Goal: Transaction & Acquisition: Purchase product/service

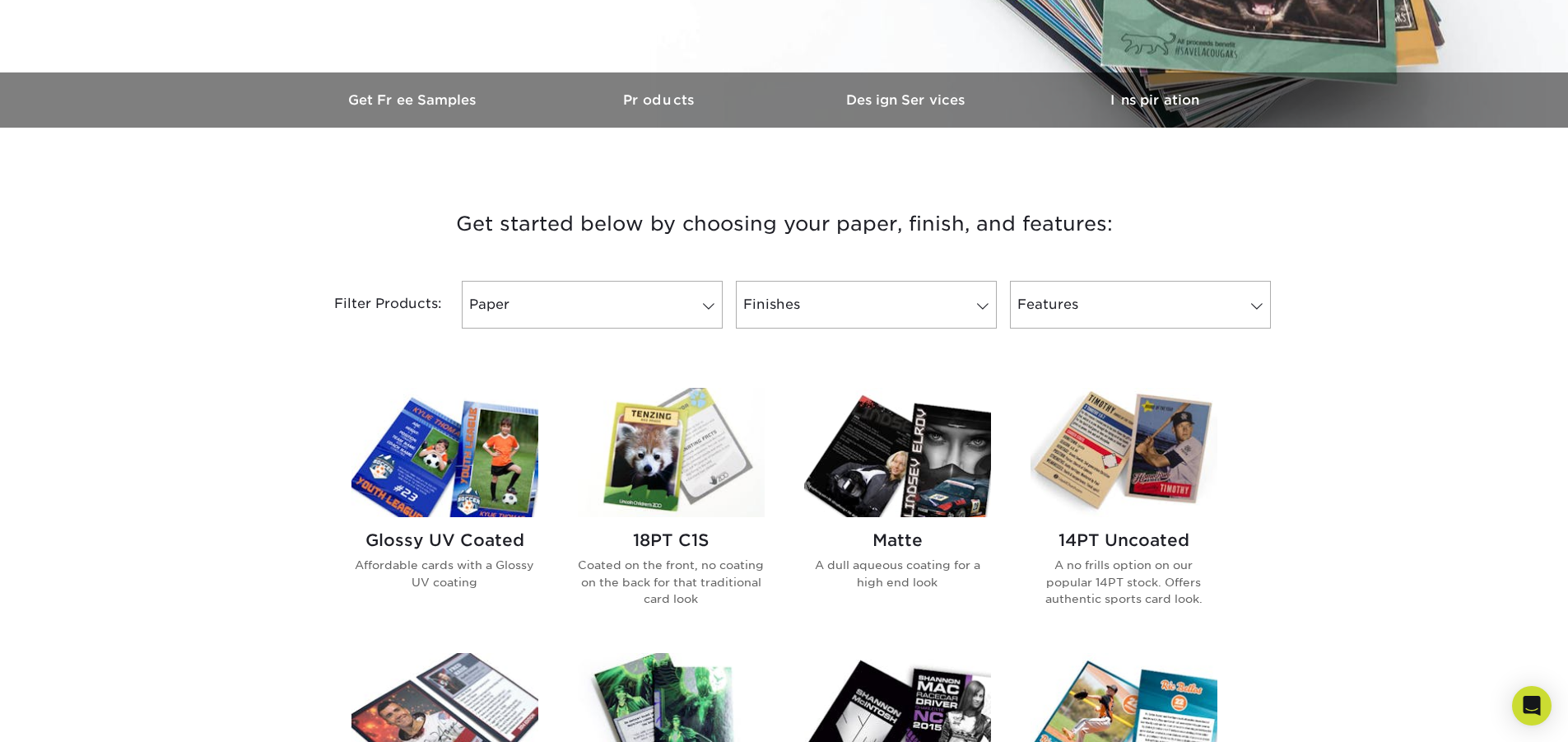
scroll to position [411, 0]
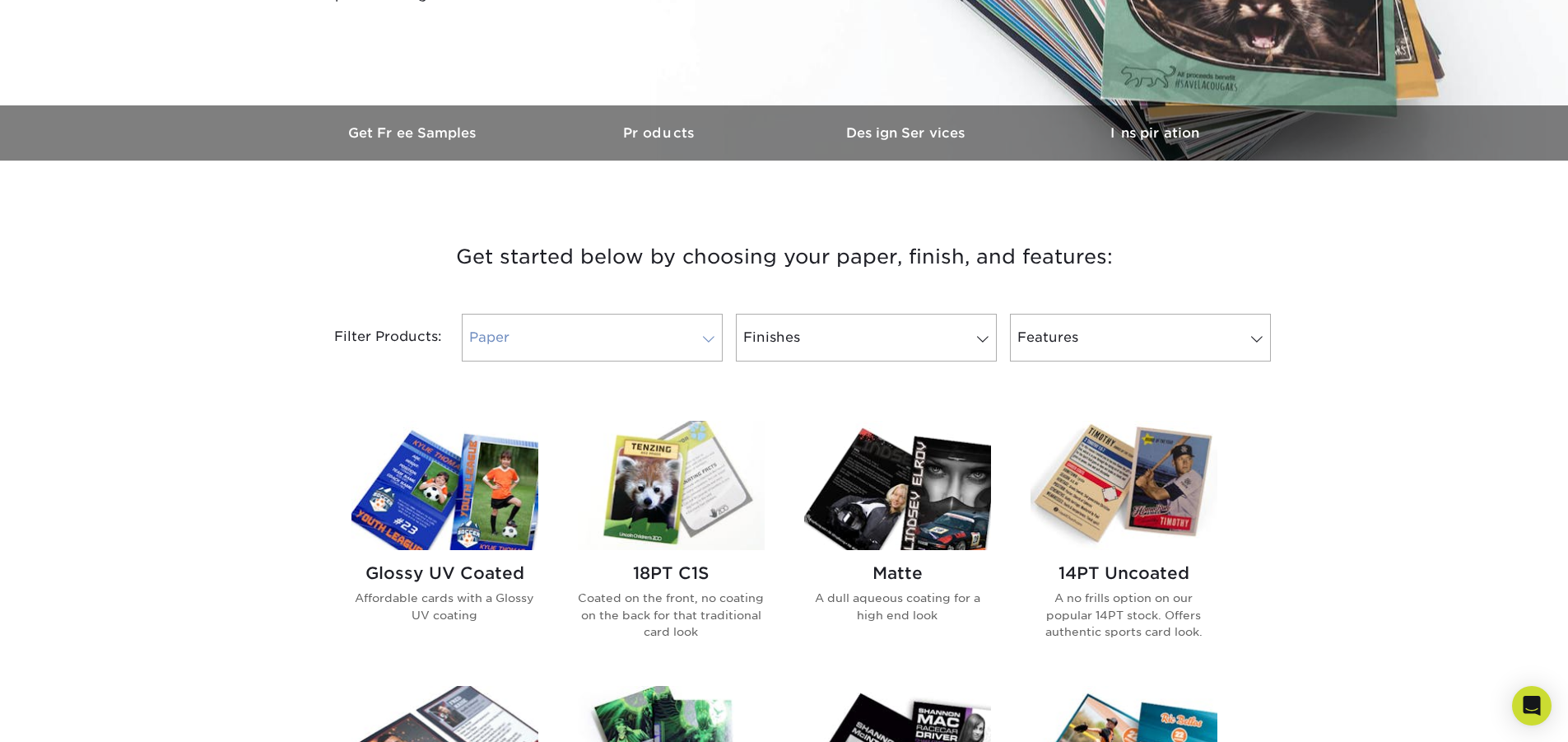
click at [688, 345] on link "Paper" at bounding box center [593, 338] width 261 height 48
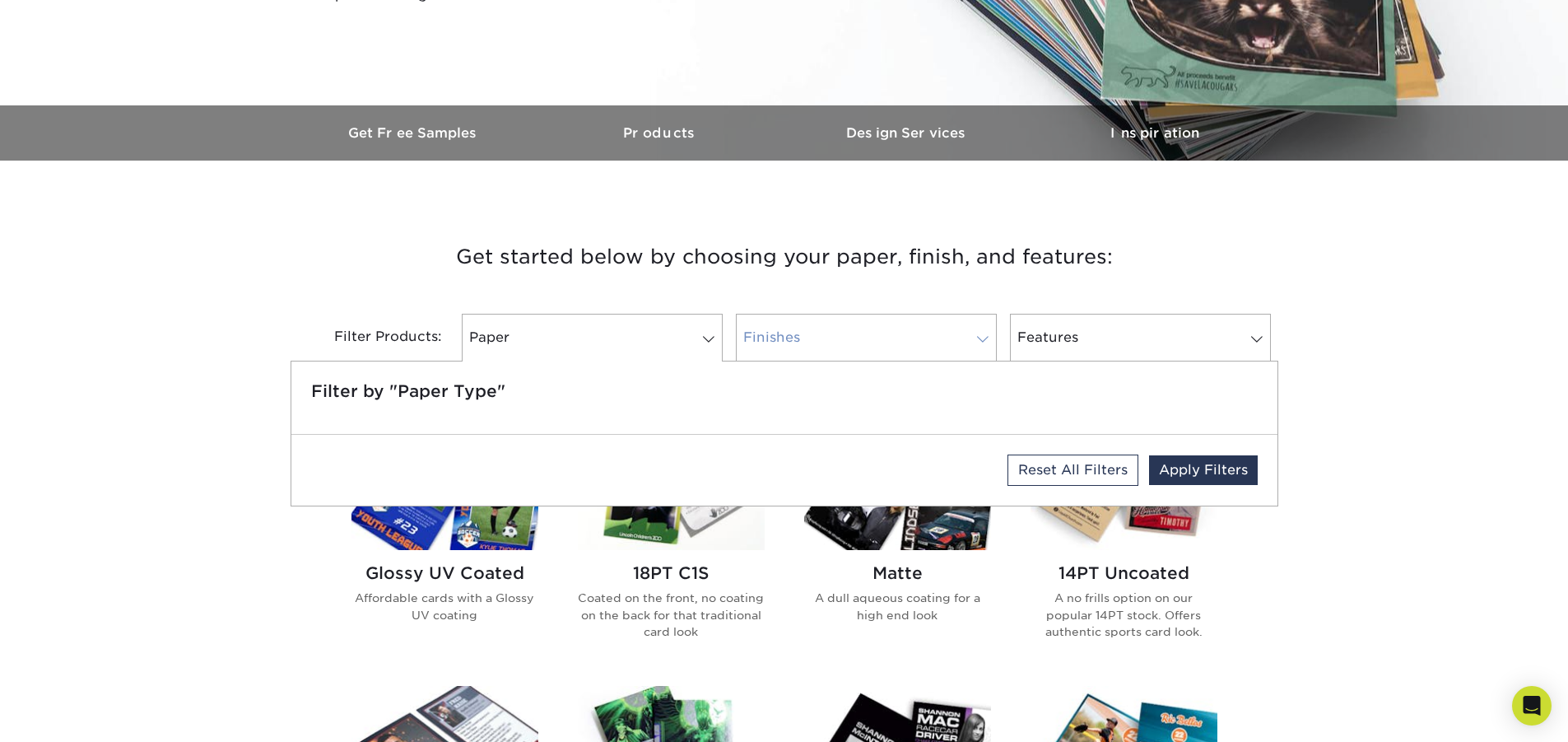
click at [755, 332] on link "Finishes" at bounding box center [866, 338] width 261 height 48
click at [673, 344] on link "Paper" at bounding box center [593, 338] width 261 height 48
drag, startPoint x: 33, startPoint y: 443, endPoint x: 106, endPoint y: 409, distance: 80.5
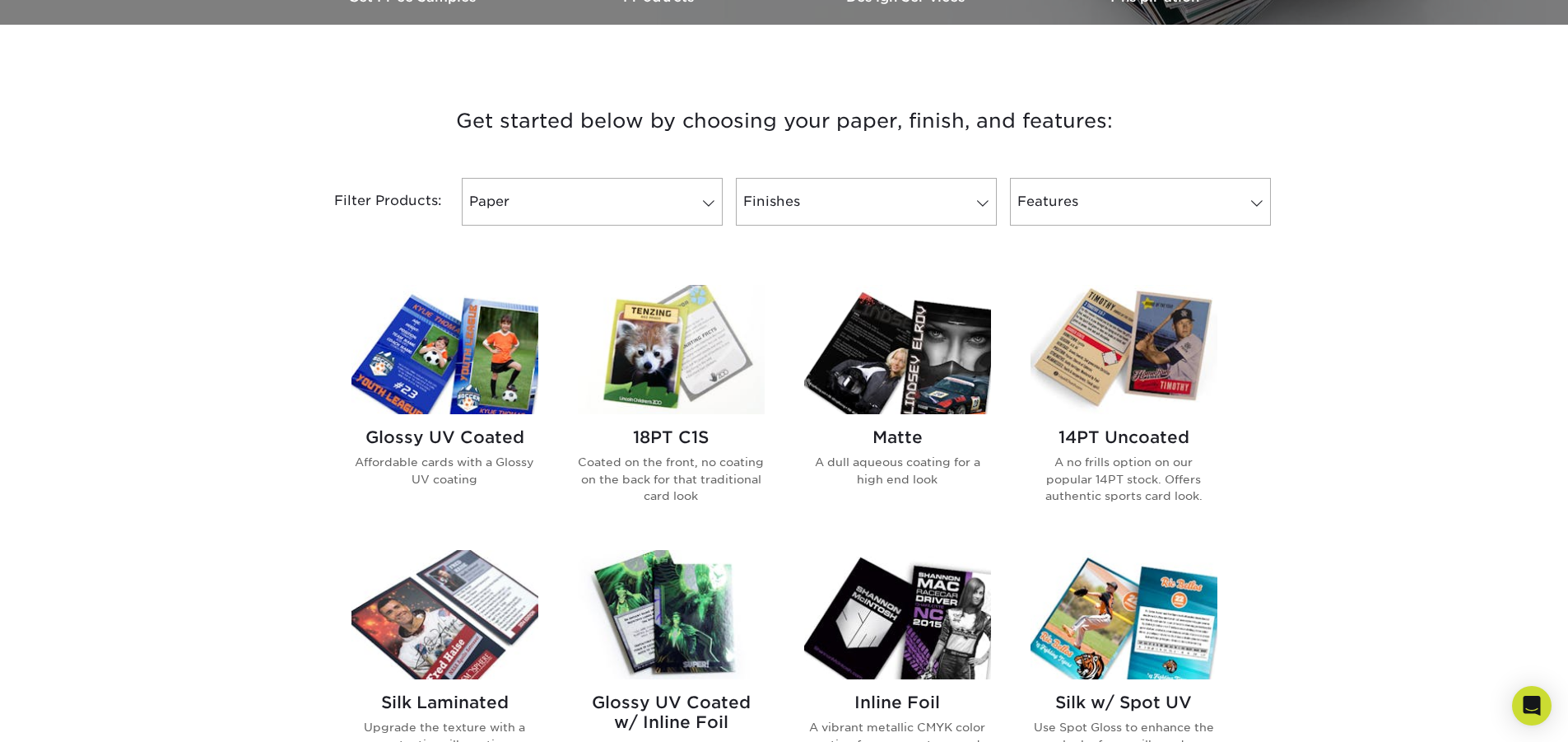
scroll to position [576, 0]
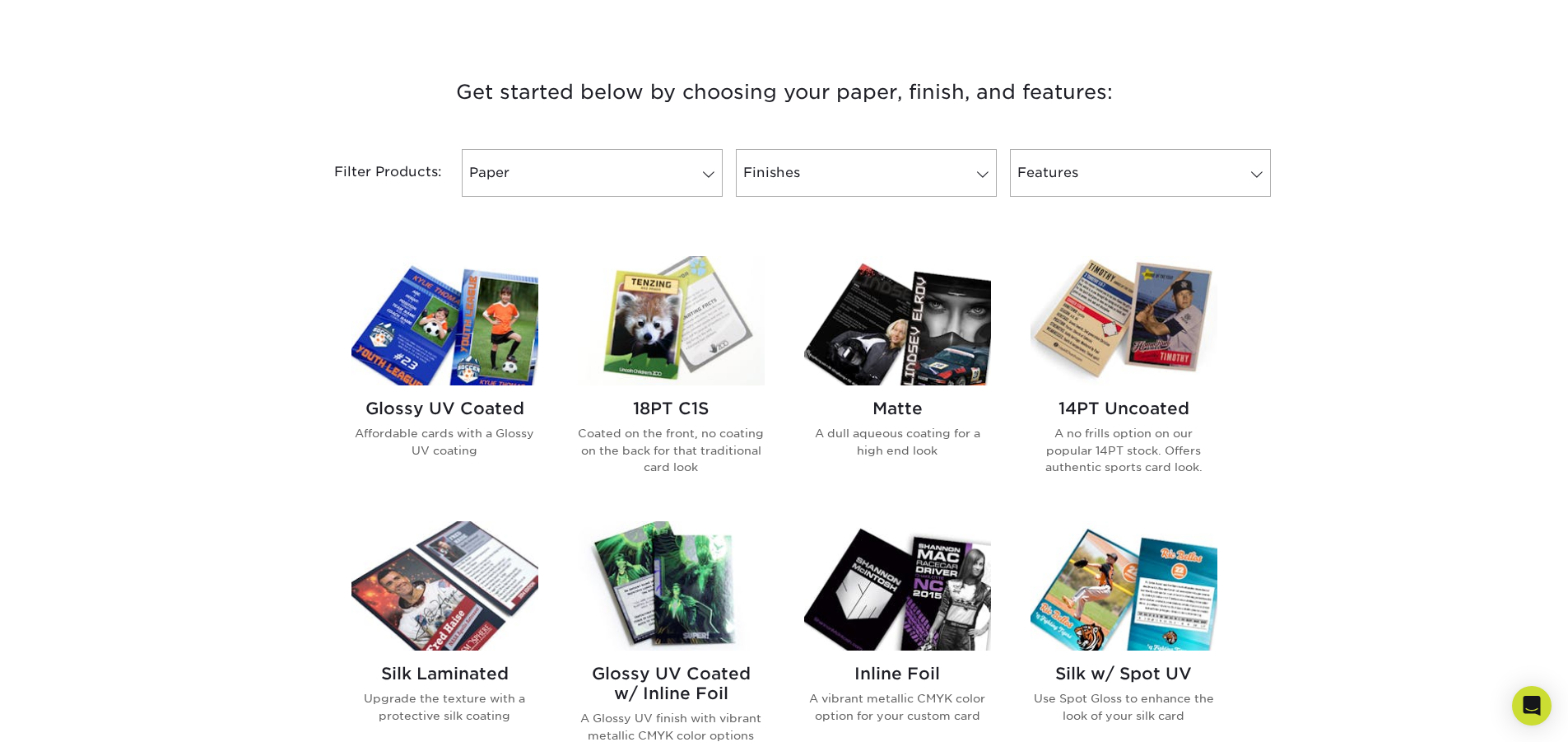
click at [480, 614] on img at bounding box center [444, 586] width 186 height 130
